Goal: Navigation & Orientation: Find specific page/section

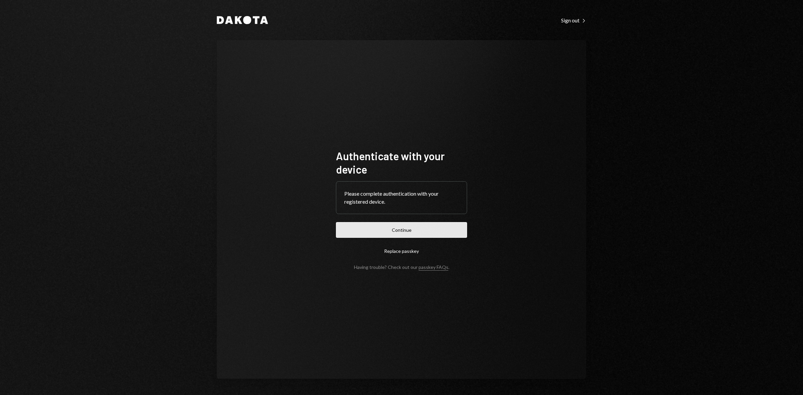
click at [401, 232] on button "Continue" at bounding box center [401, 230] width 131 height 16
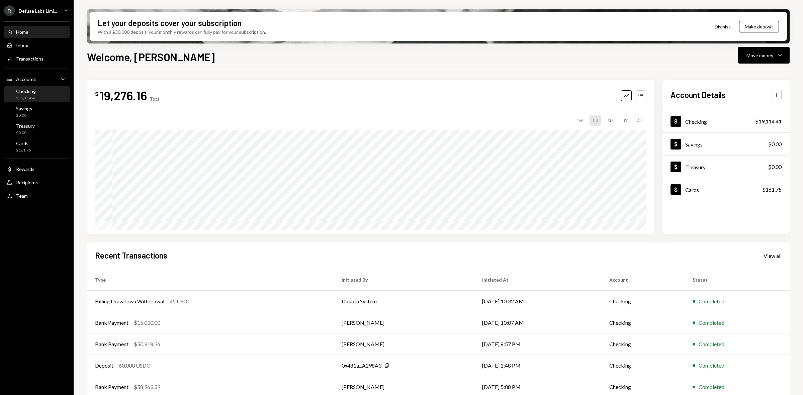
click at [32, 94] on div "Checking $19,114.41" at bounding box center [26, 94] width 21 height 13
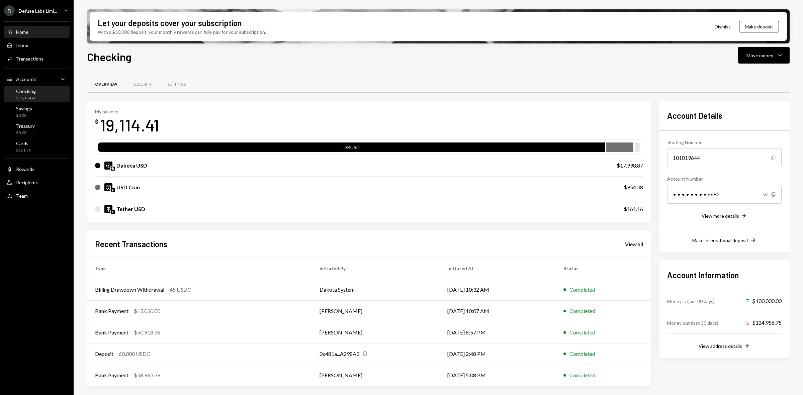
click at [20, 32] on div "Home" at bounding box center [22, 32] width 12 height 6
